Goal: Task Accomplishment & Management: Manage account settings

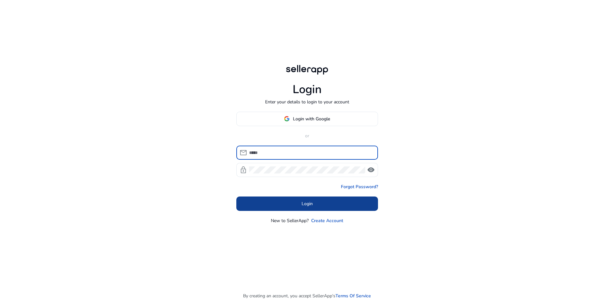
type input "**********"
click at [308, 204] on span "Login" at bounding box center [307, 203] width 11 height 7
